Goal: Information Seeking & Learning: Learn about a topic

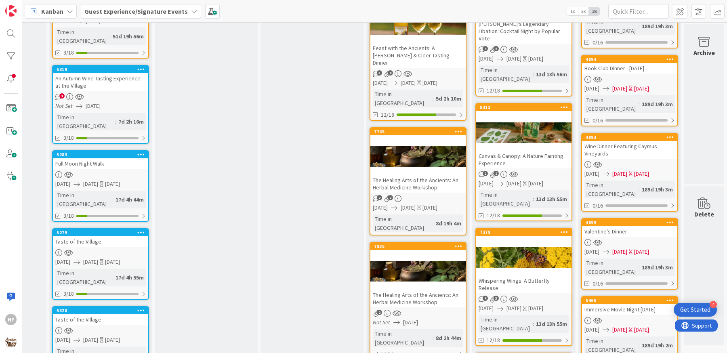
scroll to position [783, 406]
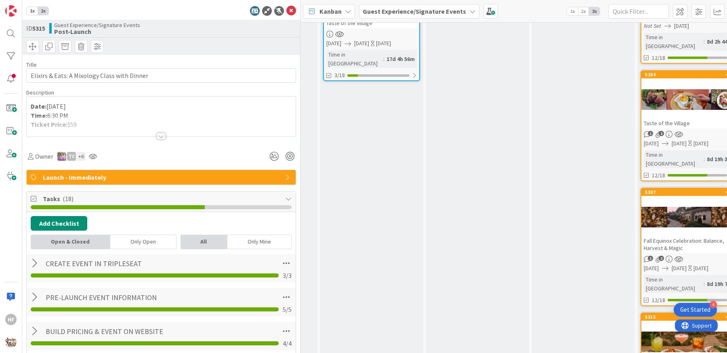
click at [150, 128] on div at bounding box center [161, 126] width 269 height 21
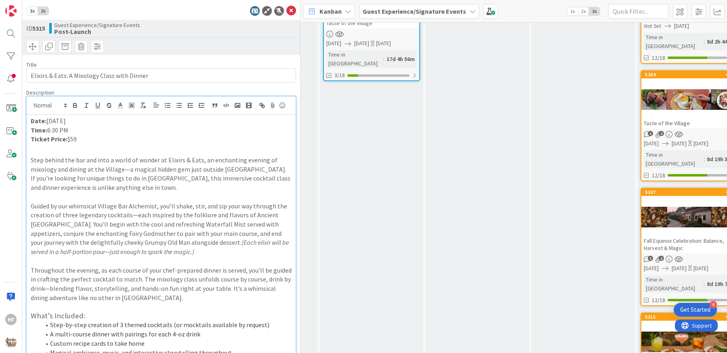
click at [286, 8] on icon at bounding box center [291, 11] width 10 height 10
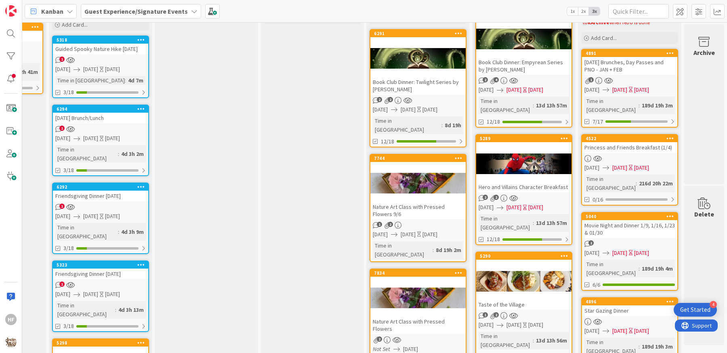
scroll to position [75, 406]
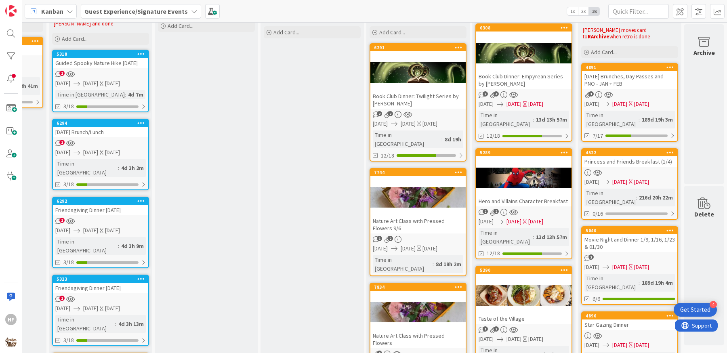
click at [421, 103] on div "Book Club Dinner: Twilight Series by [PERSON_NAME]" at bounding box center [417, 100] width 95 height 18
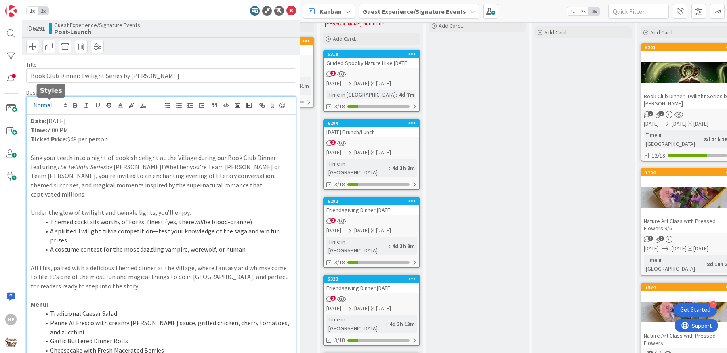
drag, startPoint x: 117, startPoint y: 104, endPoint x: 67, endPoint y: 105, distance: 49.7
click at [67, 105] on div "HF [PERSON_NAME] joined 2 m ago Date: [DATE] Time: 7:00 PM Ticket Price: $49 pe…" at bounding box center [161, 238] width 269 height 285
drag, startPoint x: 126, startPoint y: 132, endPoint x: 48, endPoint y: 134, distance: 77.9
click at [48, 126] on p "Date: [DATE]" at bounding box center [161, 120] width 261 height 9
copy p "[DATE]"
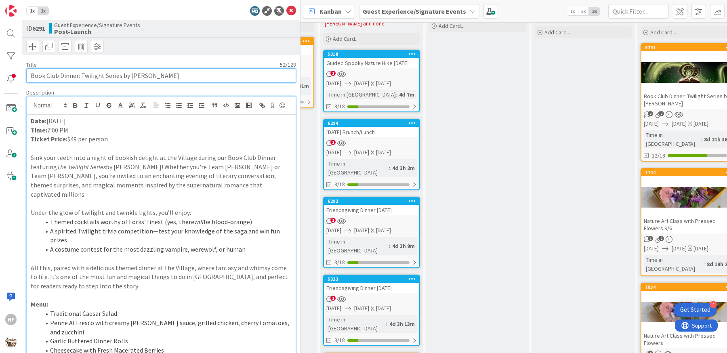
click at [117, 78] on input "Book Club Dinner: Twilight Series by [PERSON_NAME]" at bounding box center [161, 75] width 270 height 15
click at [286, 13] on icon at bounding box center [291, 11] width 10 height 10
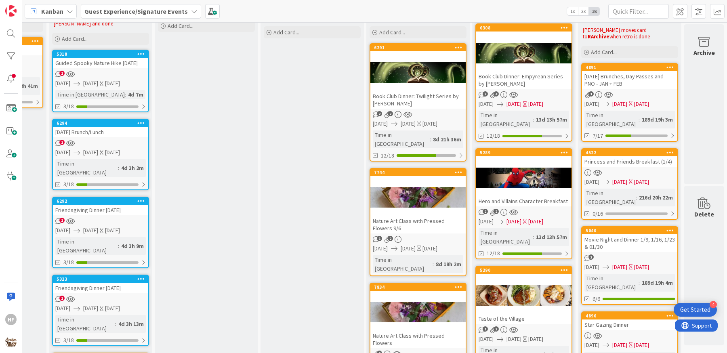
click at [410, 219] on div "Nature Art Class with Pressed Flowers 9/6" at bounding box center [417, 225] width 95 height 18
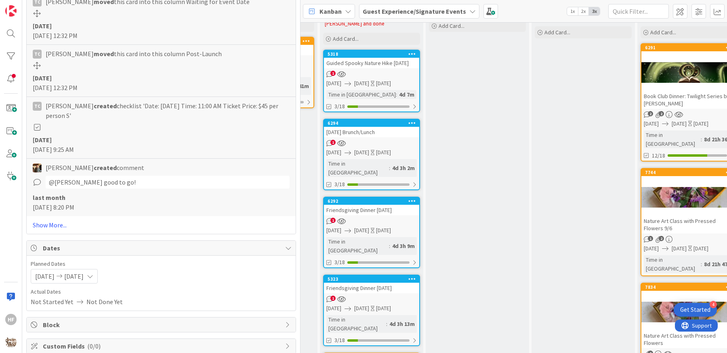
scroll to position [759, 0]
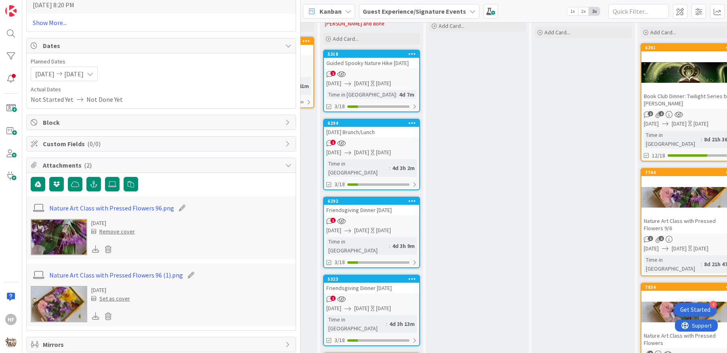
click at [94, 312] on icon at bounding box center [95, 315] width 7 height 7
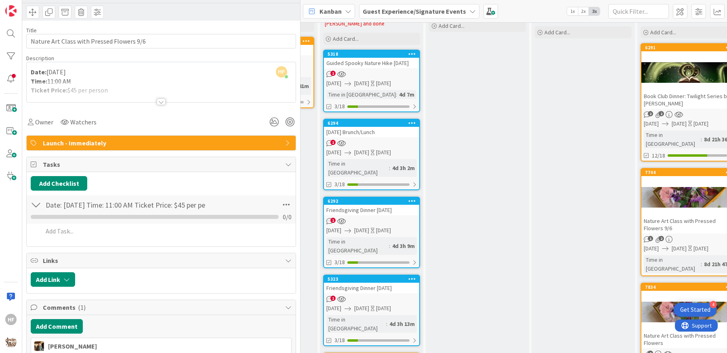
scroll to position [0, 0]
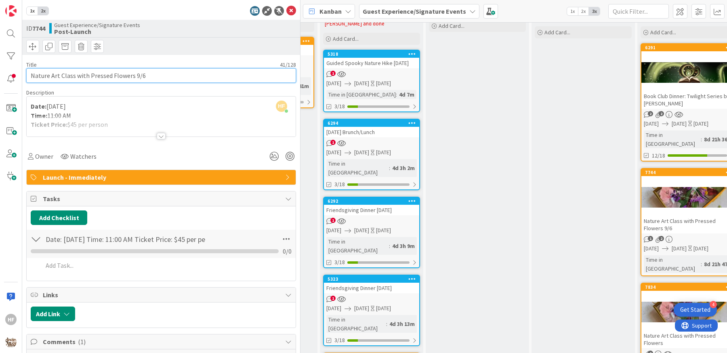
click at [134, 75] on input "Nature Art Class with Pressed Flowers 9/6" at bounding box center [161, 75] width 270 height 15
click at [152, 135] on div at bounding box center [161, 126] width 269 height 21
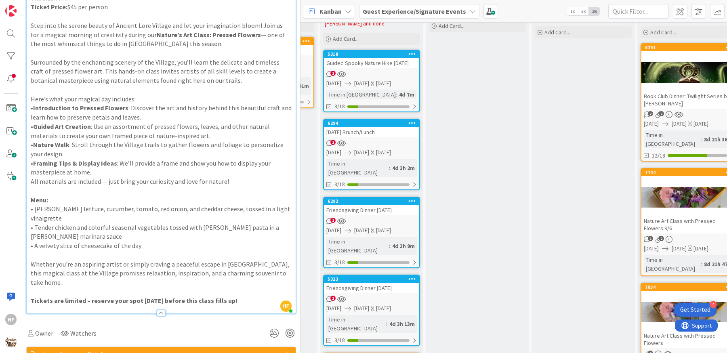
scroll to position [132, 0]
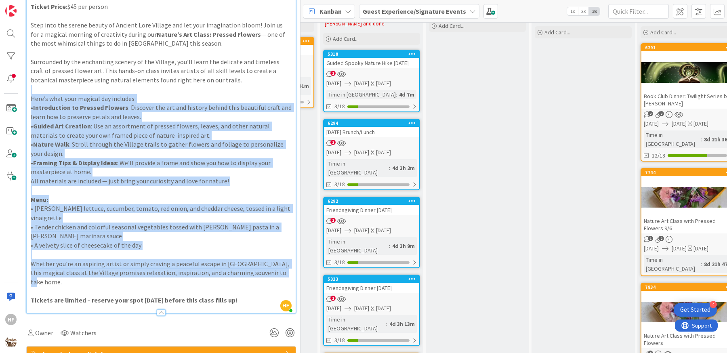
drag, startPoint x: 279, startPoint y: 284, endPoint x: 22, endPoint y: 100, distance: 315.9
click at [22, 100] on div "1x 2x ID 7744 Guest Experience/Signature Events Post-Launch Title 41 / 128 Natu…" at bounding box center [161, 176] width 278 height 353
copy div "Lore’i dolo sita consect adi elitsedd: • Eiusmodtempo in Utlabor Etdolor : Magn…"
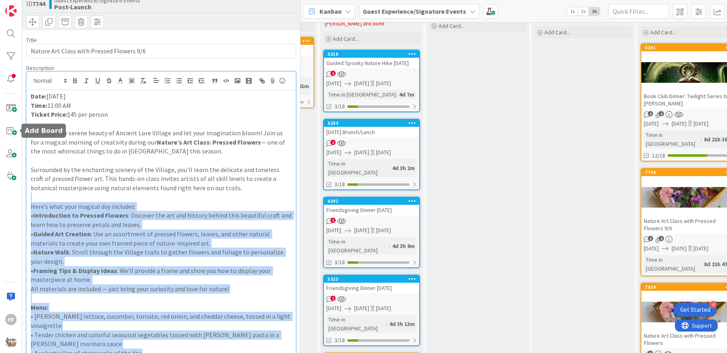
scroll to position [0, 0]
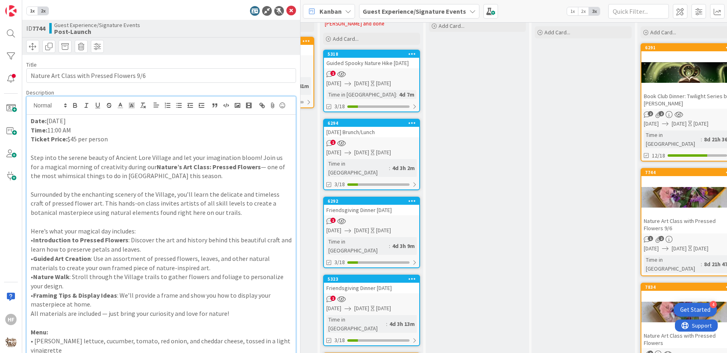
click at [98, 126] on p "Date: [DATE]" at bounding box center [161, 120] width 261 height 9
drag, startPoint x: 98, startPoint y: 130, endPoint x: 52, endPoint y: 129, distance: 46.4
click at [52, 126] on p "Date: [DATE]" at bounding box center [161, 120] width 261 height 9
copy p "[DATE]"
click at [286, 10] on icon at bounding box center [291, 11] width 10 height 10
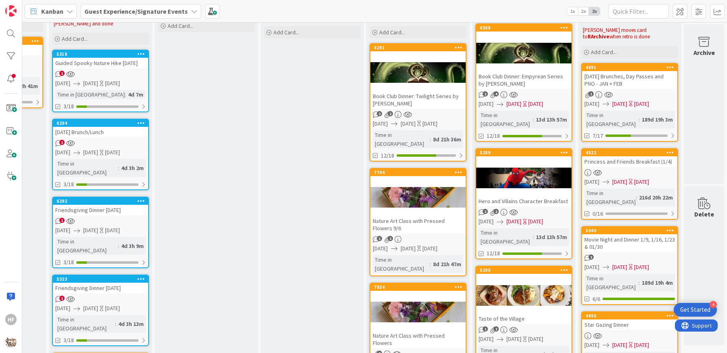
scroll to position [276, 406]
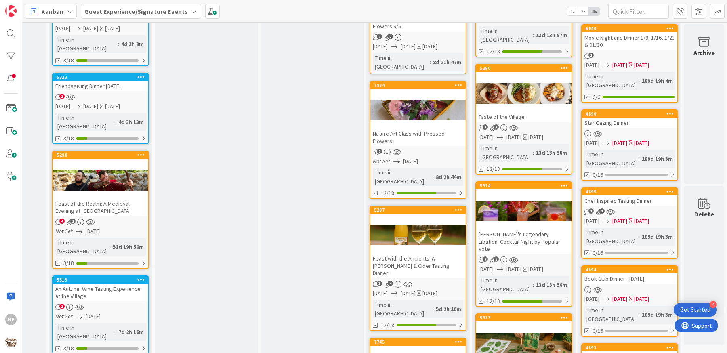
click at [436, 218] on div at bounding box center [417, 235] width 95 height 36
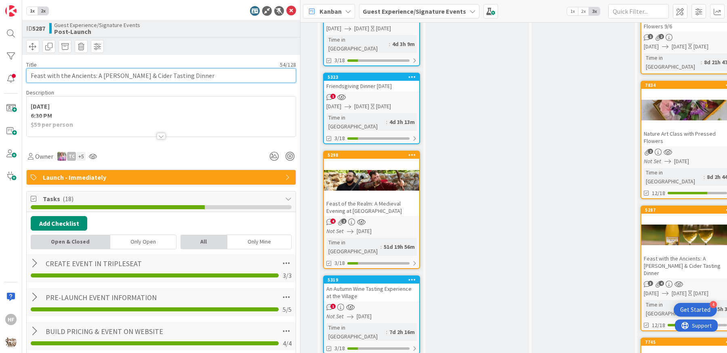
click at [128, 80] on input "Feast with the Ancients: A [PERSON_NAME] & Cider Tasting Dinner" at bounding box center [161, 75] width 270 height 15
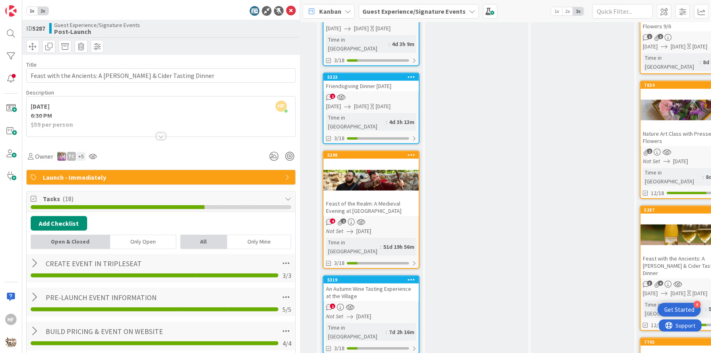
click at [158, 133] on div at bounding box center [161, 136] width 9 height 6
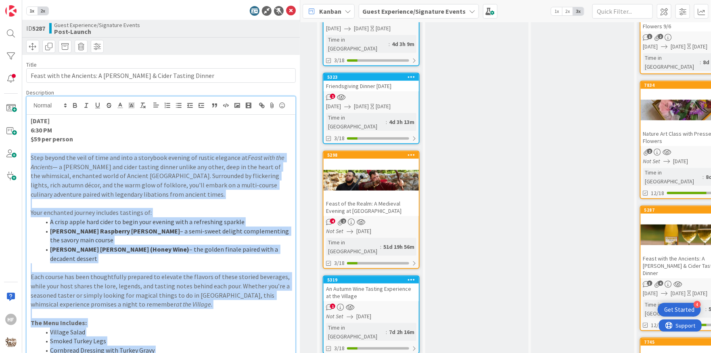
drag, startPoint x: 188, startPoint y: 253, endPoint x: 30, endPoint y: 156, distance: 186.3
click at [30, 156] on div "[DATE] 6:30 PM $59 per person Step beyond the veil of time and into a storybook…" at bounding box center [161, 280] width 269 height 331
copy div "Lore ipsumd sit amet co adip eli sedd e temporinc utlabor et dolore magnaali en…"
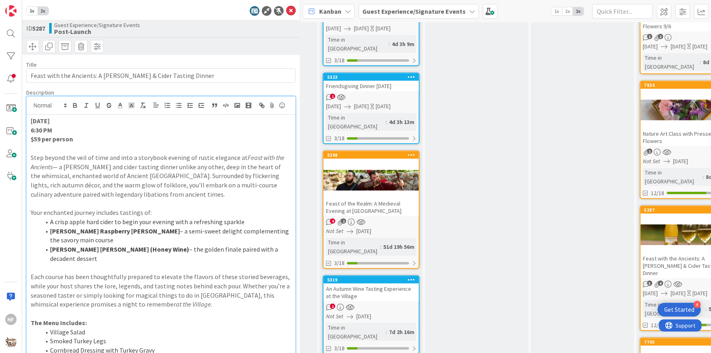
click at [50, 119] on strong "[DATE]" at bounding box center [40, 121] width 19 height 8
copy strong "[DATE]"
click at [291, 9] on icon at bounding box center [291, 11] width 10 height 10
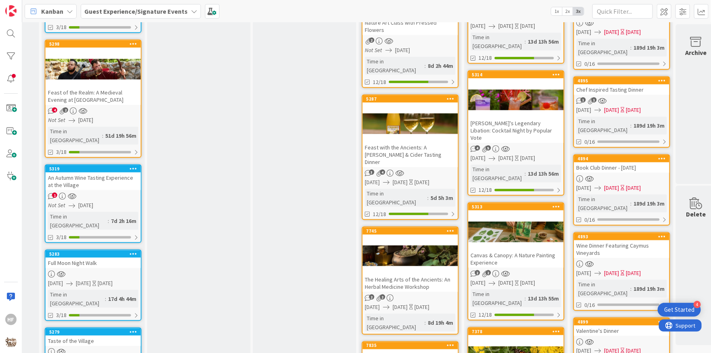
click at [412, 274] on div "The Healing Arts of the Ancients: An Herbal Medicine Workshop" at bounding box center [410, 283] width 95 height 18
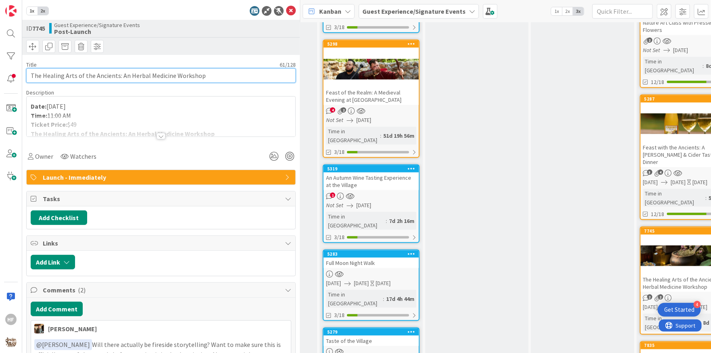
click at [191, 78] on input "The Healing Arts of the Ancients: An Herbal Medicine Workshop" at bounding box center [161, 75] width 270 height 15
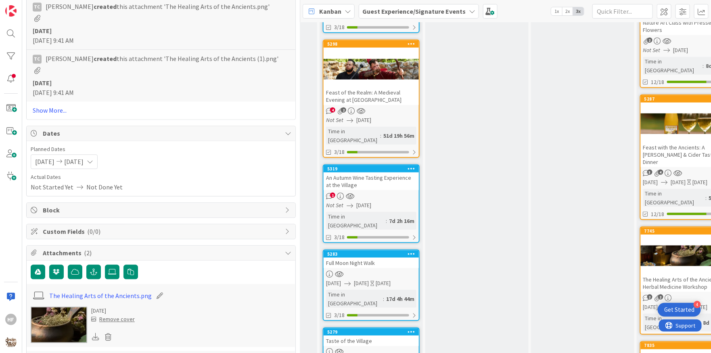
scroll to position [814, 0]
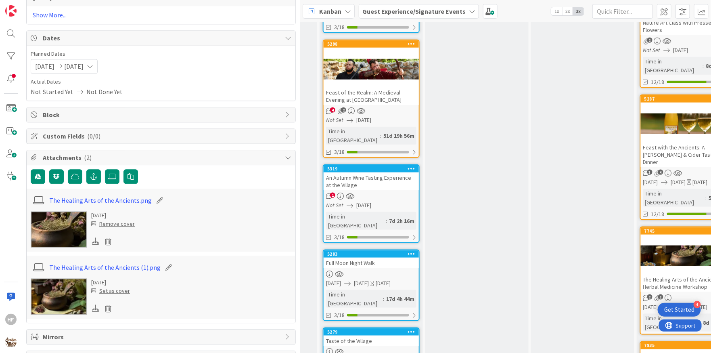
click at [65, 222] on img at bounding box center [59, 229] width 57 height 36
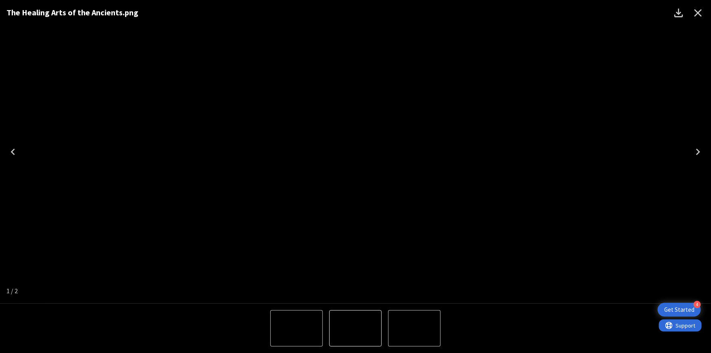
click at [297, 328] on img "2 of 2" at bounding box center [297, 328] width 0 height 0
click at [672, 17] on button "Download" at bounding box center [678, 12] width 19 height 19
click at [695, 15] on icon "Close" at bounding box center [699, 13] width 8 height 8
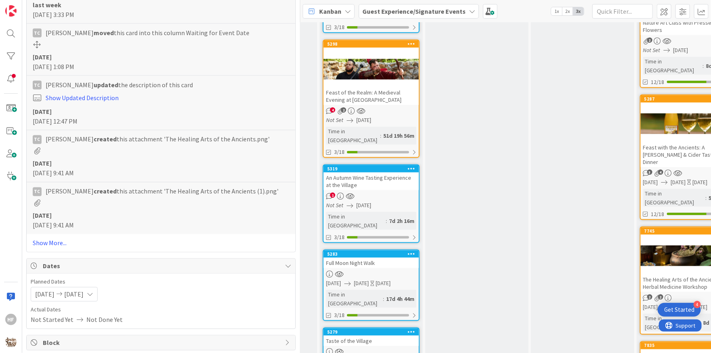
scroll to position [0, 0]
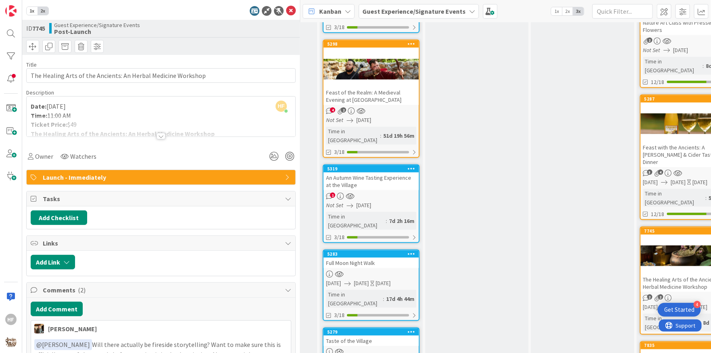
click at [157, 134] on div at bounding box center [161, 136] width 9 height 6
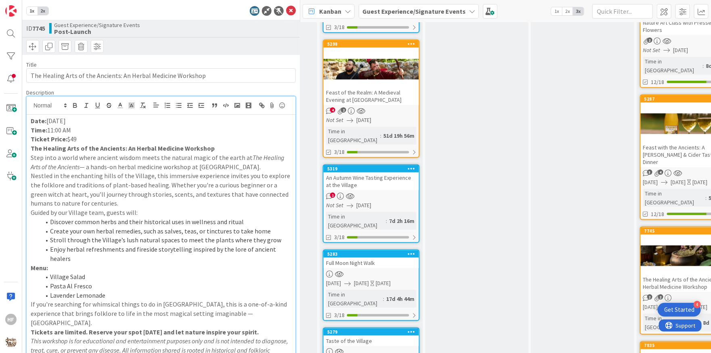
drag, startPoint x: 97, startPoint y: 119, endPoint x: 48, endPoint y: 119, distance: 48.8
click at [48, 119] on p "Date: [DATE]" at bounding box center [161, 120] width 261 height 9
copy p "[DATE]"
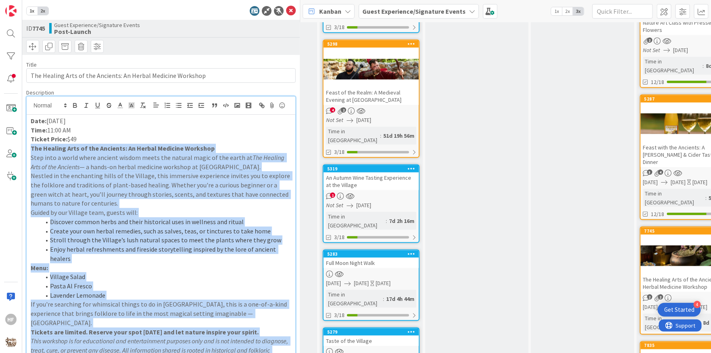
drag, startPoint x: 236, startPoint y: 188, endPoint x: 29, endPoint y: 147, distance: 211.2
click at [29, 147] on div "Date: [DATE] Time: 11:00 AM Ticket Price: $49 The Healing Arts of the Ancients:…" at bounding box center [161, 243] width 269 height 257
copy div "Lor Ipsumdo Sita co adi Elitsedd: Ei Tempor Incididu Utlabore Etdo magn a enima…"
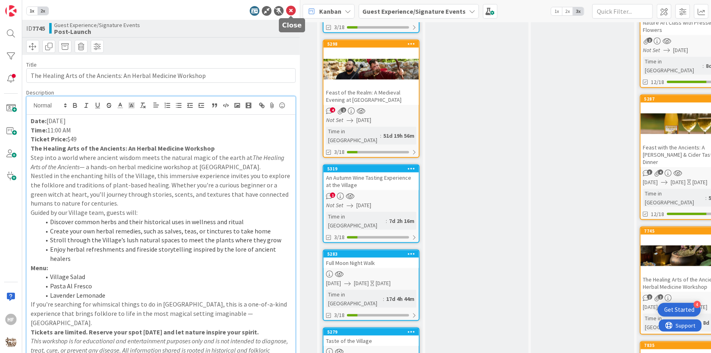
click at [291, 13] on icon at bounding box center [291, 11] width 10 height 10
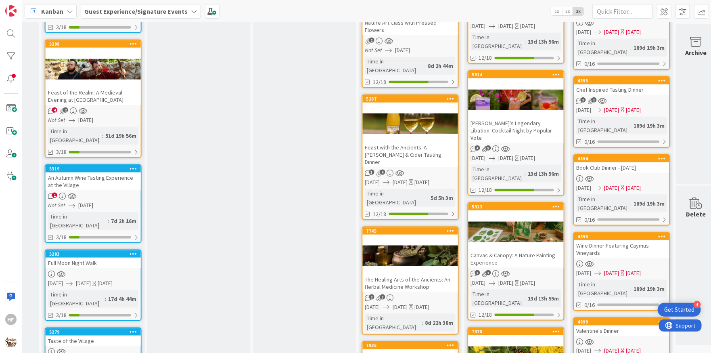
click at [101, 348] on div at bounding box center [93, 351] width 95 height 7
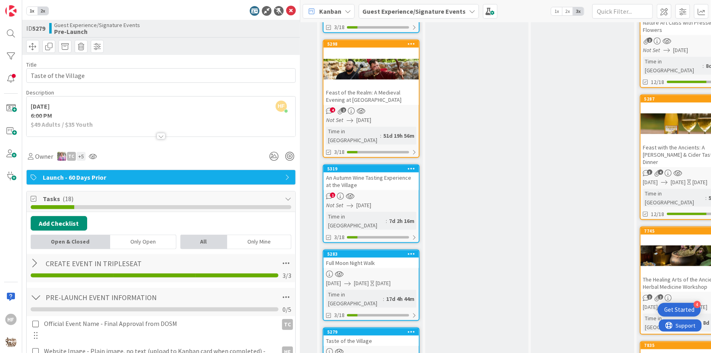
click at [165, 130] on div at bounding box center [161, 126] width 269 height 21
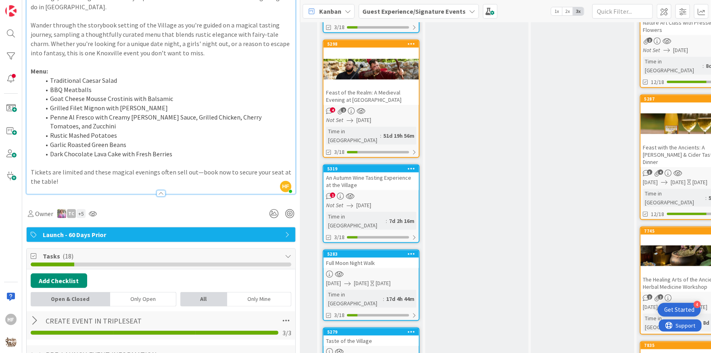
scroll to position [176, 0]
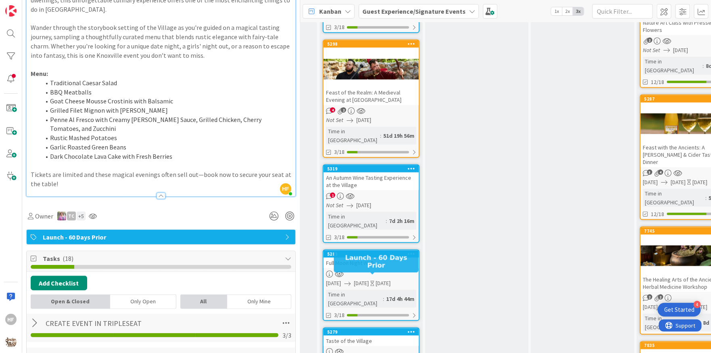
click at [369, 335] on div "Taste of the Village" at bounding box center [371, 340] width 95 height 10
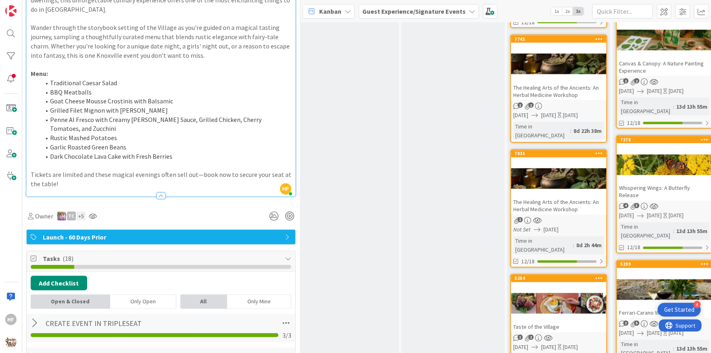
scroll to position [588, 536]
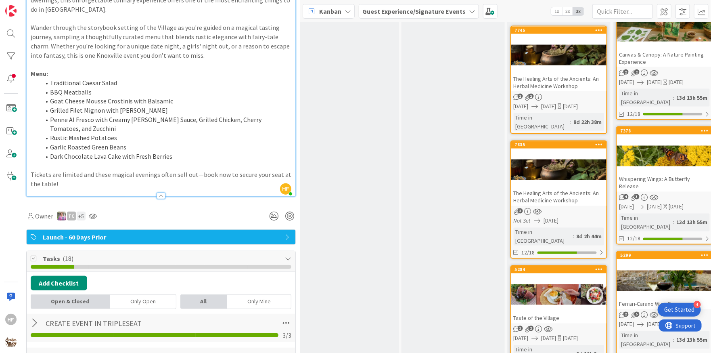
click at [553, 313] on div "Taste of the Village" at bounding box center [558, 318] width 95 height 10
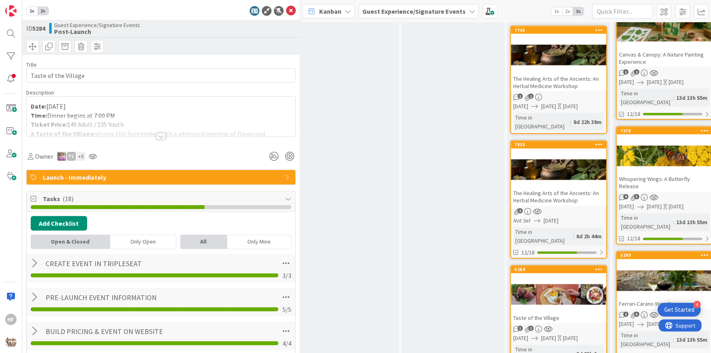
click at [163, 135] on div at bounding box center [161, 136] width 9 height 6
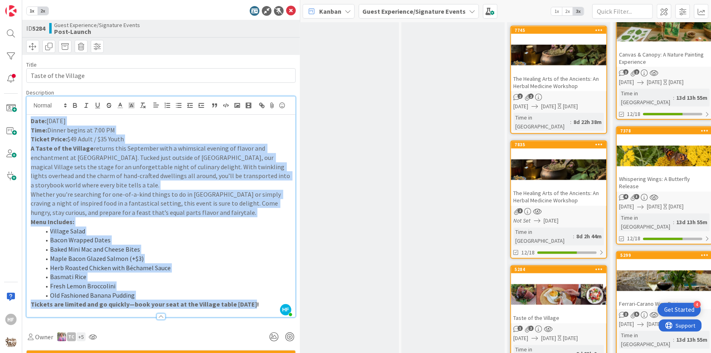
drag, startPoint x: 262, startPoint y: 306, endPoint x: 23, endPoint y: 111, distance: 308.8
click at [22, 111] on div "1x 2x ID 5284 Guest Experience/Signature Events Post-Launch Title 20 / 128 Tast…" at bounding box center [161, 176] width 278 height 353
copy div "Lore: Ipsumdolo 64 Sita: Consec adipis el 0:93 SE Doeius Tempo: $07 Incid / $20…"
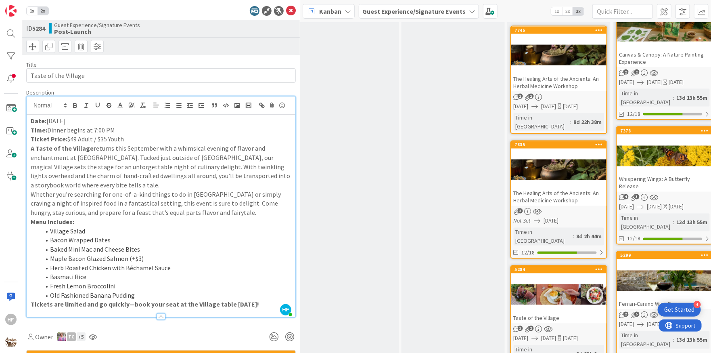
click at [88, 140] on p "Ticket Price: $49 Adult / $35 Youth" at bounding box center [161, 138] width 261 height 9
drag, startPoint x: 90, startPoint y: 121, endPoint x: 48, endPoint y: 120, distance: 41.2
click at [48, 120] on p "Date: [DATE]" at bounding box center [161, 120] width 261 height 9
copy p "[DATE]"
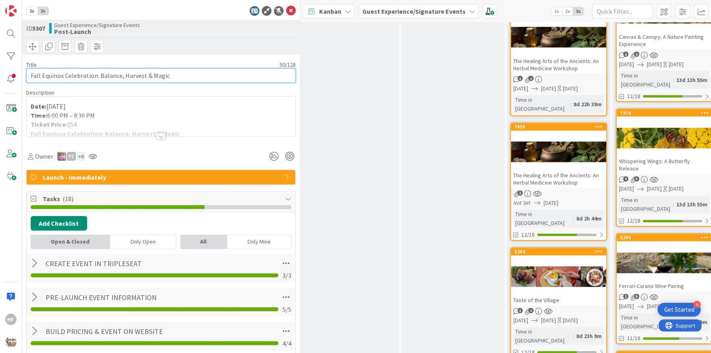
click at [140, 75] on input "Fall Equinox Celebration: Balance, Harvest & Magic" at bounding box center [161, 75] width 270 height 15
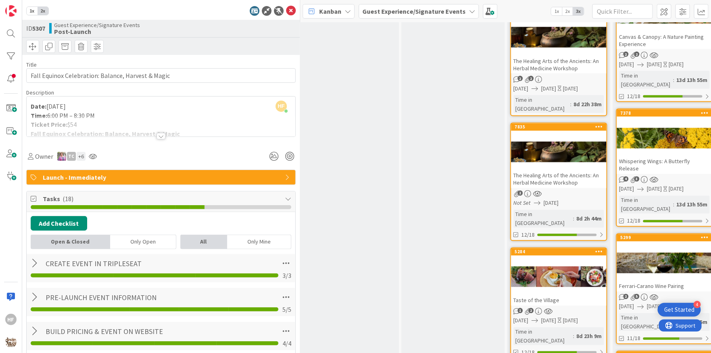
click at [140, 134] on div at bounding box center [161, 126] width 269 height 21
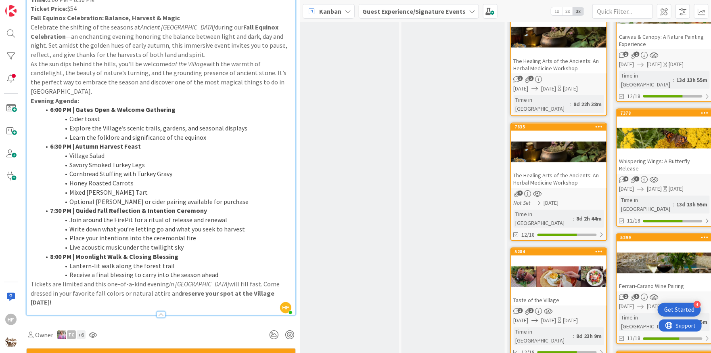
scroll to position [176, 0]
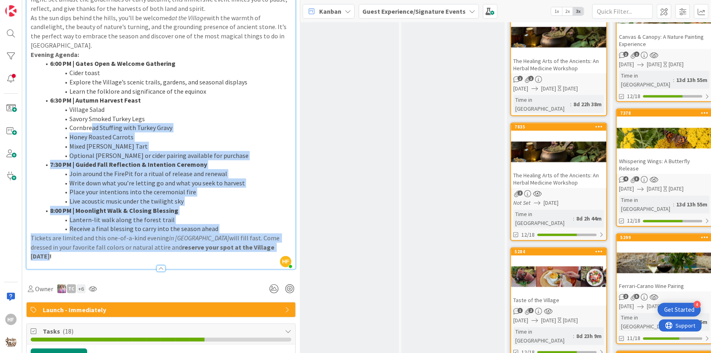
drag, startPoint x: 262, startPoint y: 239, endPoint x: 96, endPoint y: 128, distance: 199.6
click at [94, 125] on div "Date: [DATE] Time: 6:00 PM – 8:30 PM Ticket Price: $54 Fall Equinox Celebration…" at bounding box center [161, 103] width 269 height 331
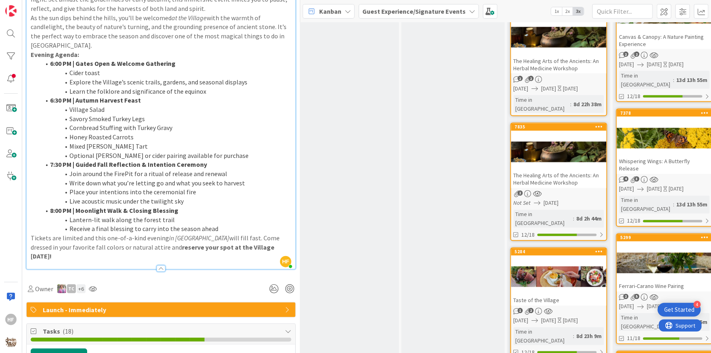
click at [218, 187] on li "Place your intentions into the ceremonial fire" at bounding box center [165, 191] width 251 height 9
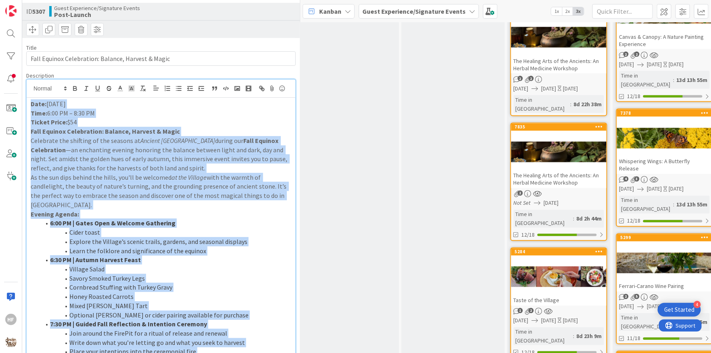
scroll to position [0, 0]
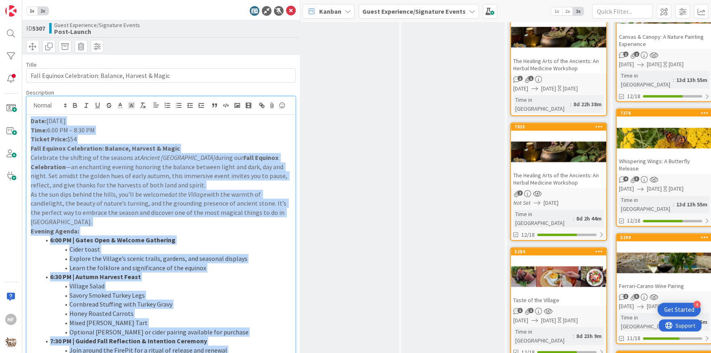
drag, startPoint x: 254, startPoint y: 239, endPoint x: 27, endPoint y: 122, distance: 255.4
click at [27, 122] on div "Date: [DATE] Time: 6:00 PM – 8:30 PM Ticket Price: $54 Fall Equinox Celebration…" at bounding box center [161, 280] width 269 height 331
copy div "Lore: Ipsumdolo 64 Sita: 3:89 CO – 3:36 AD Elitse Doeiu: $26 Temp Incidid Utlab…"
click at [237, 115] on div "Date: [DATE] Time: 6:00 PM – 8:30 PM Ticket Price: $54 Fall Equinox Celebration…" at bounding box center [161, 280] width 269 height 331
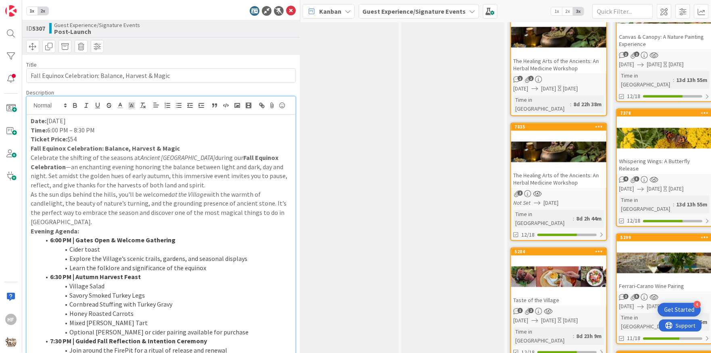
drag, startPoint x: 89, startPoint y: 118, endPoint x: 48, endPoint y: 117, distance: 41.2
click at [48, 117] on p "Date: [DATE]" at bounding box center [161, 120] width 261 height 9
